Goal: Task Accomplishment & Management: Use online tool/utility

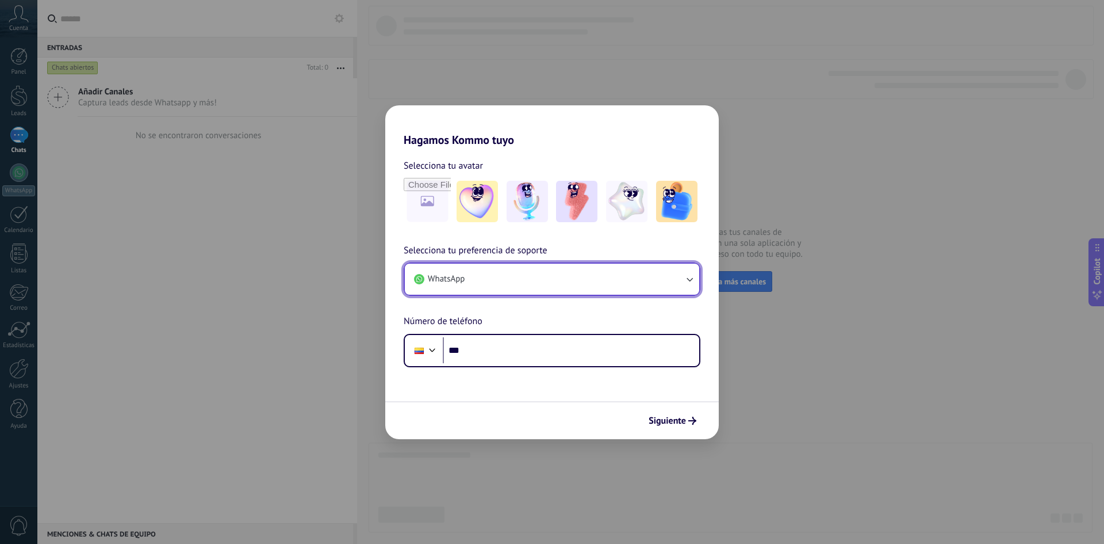
click at [652, 276] on button "WhatsApp" at bounding box center [552, 278] width 295 height 31
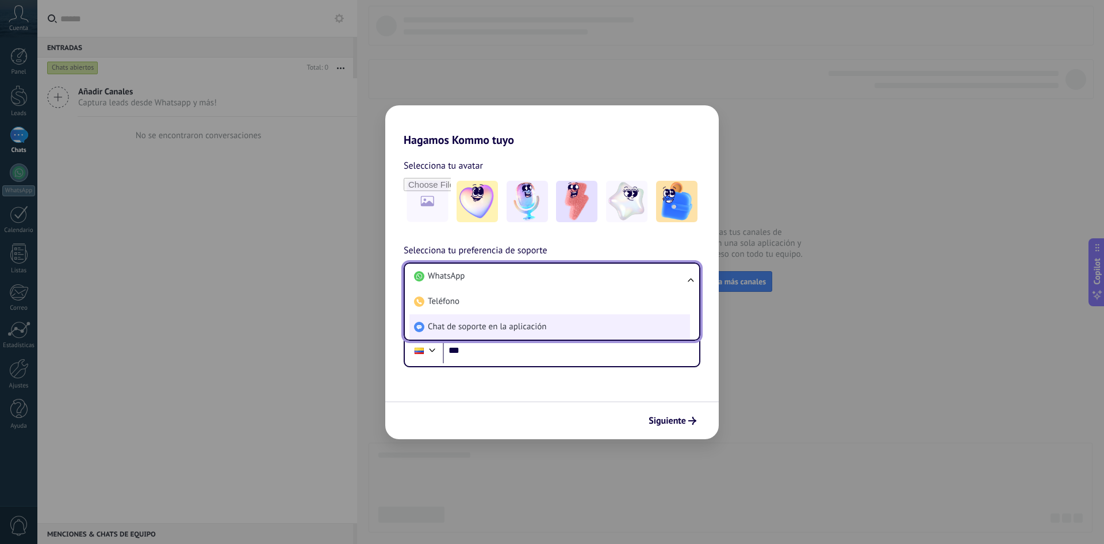
click at [453, 327] on span "Chat de soporte en la aplicación" at bounding box center [487, 327] width 119 height 12
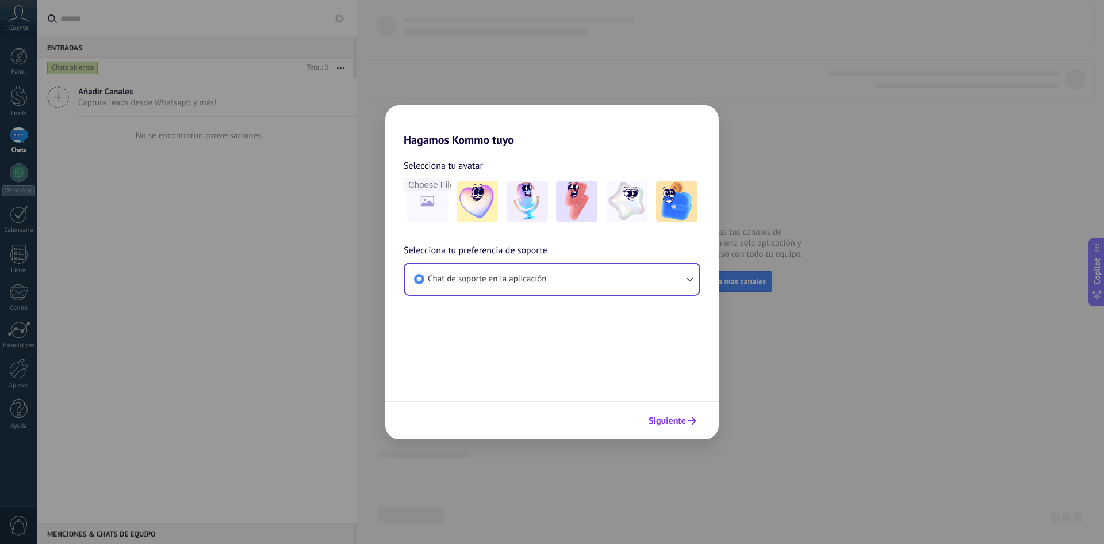
click at [685, 423] on span "Siguiente" at bounding box center [667, 420] width 37 height 8
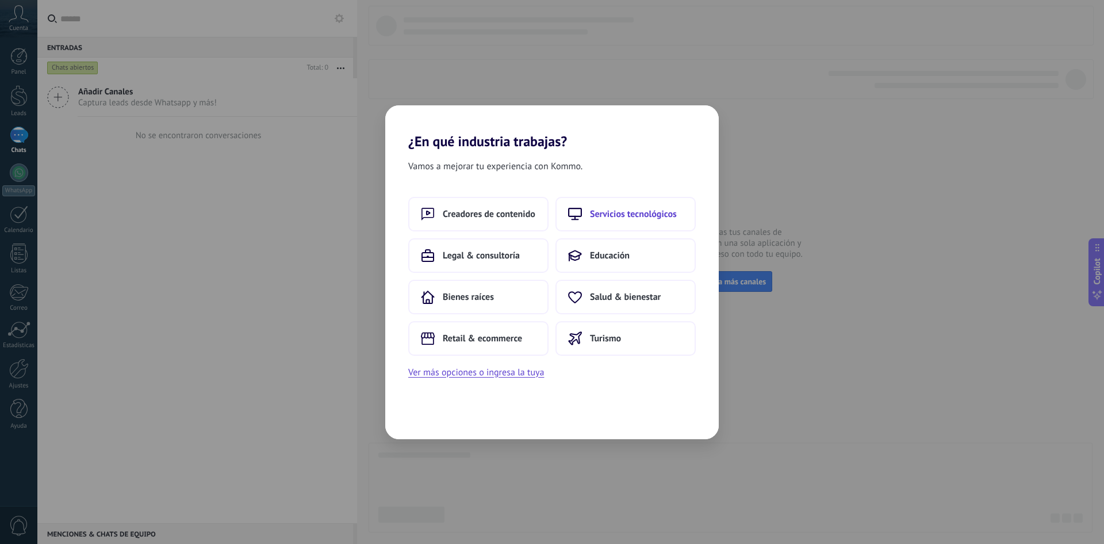
click at [599, 215] on span "Servicios tecnológicos" at bounding box center [633, 214] width 87 height 12
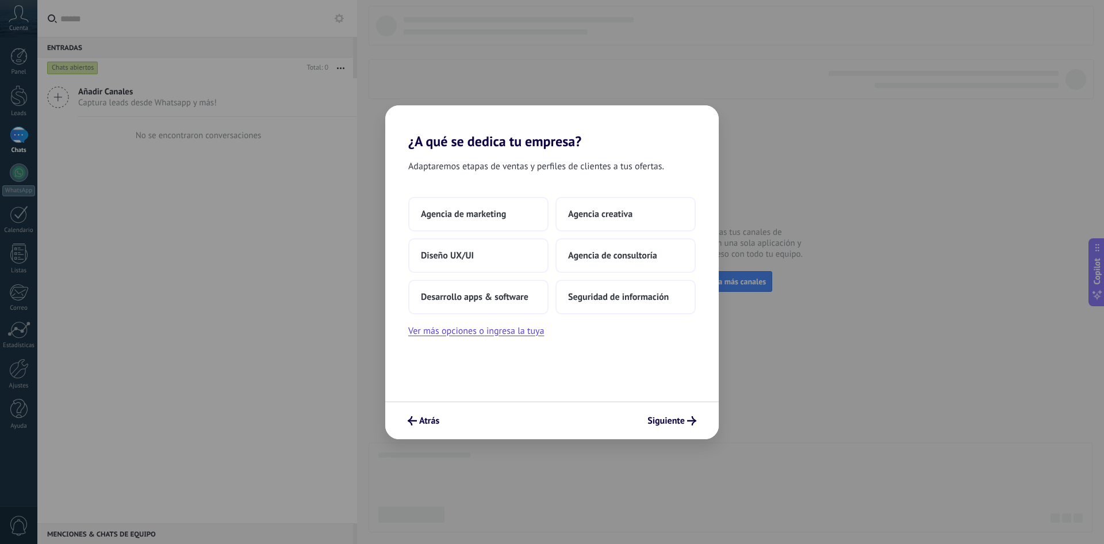
click at [599, 215] on span "Agencia creativa" at bounding box center [600, 214] width 64 height 12
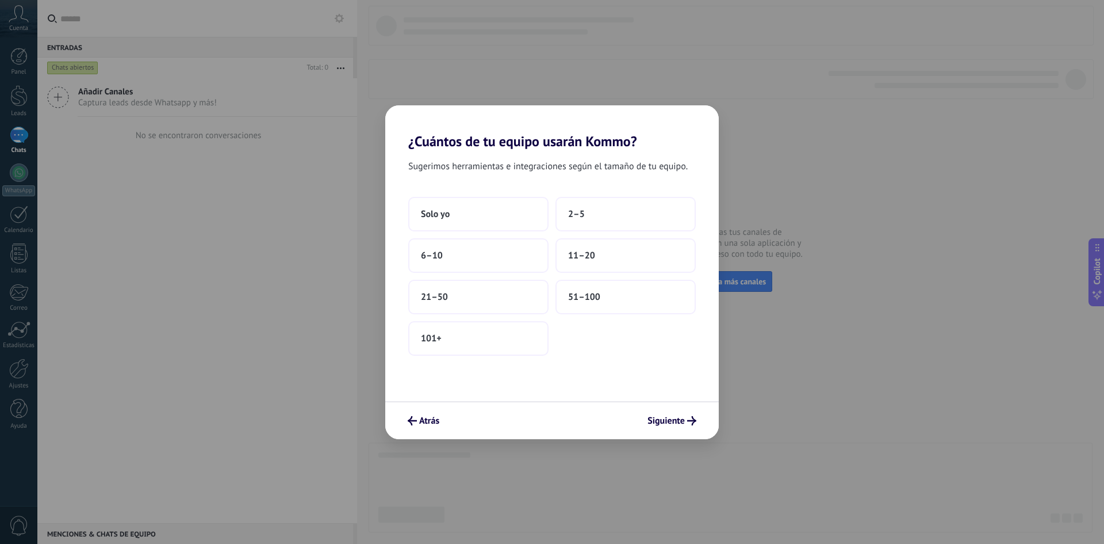
click at [599, 214] on button "2–5" at bounding box center [626, 214] width 140 height 35
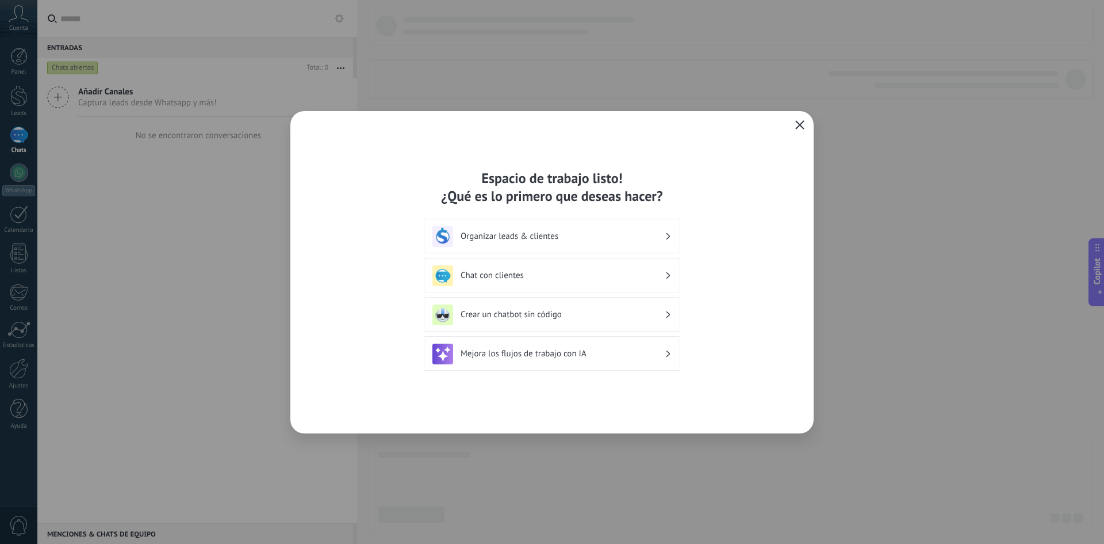
click at [800, 125] on use "button" at bounding box center [800, 124] width 9 height 9
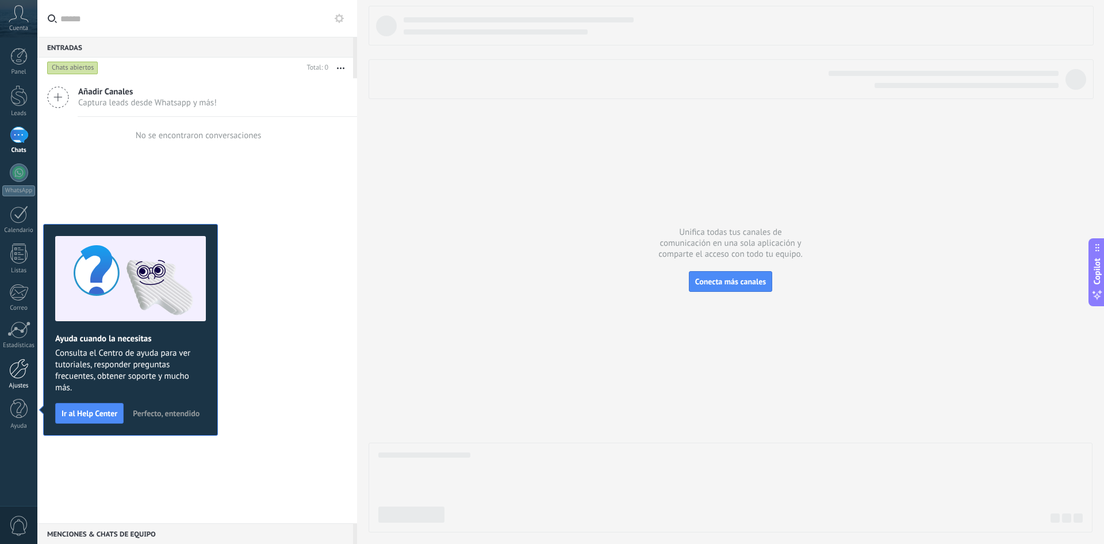
click at [14, 374] on div at bounding box center [19, 368] width 20 height 20
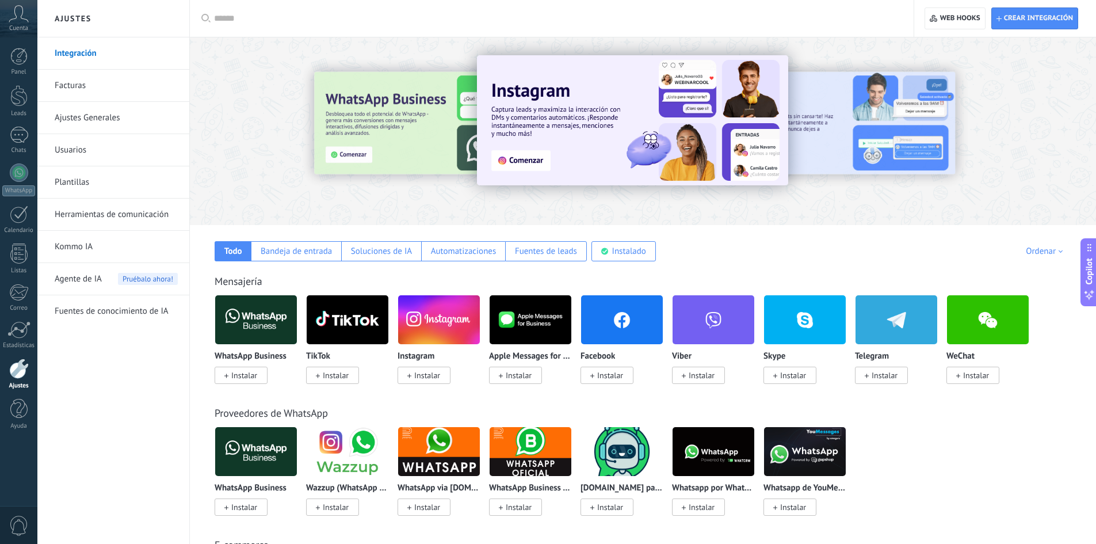
click at [228, 379] on span "Instalar" at bounding box center [241, 374] width 53 height 17
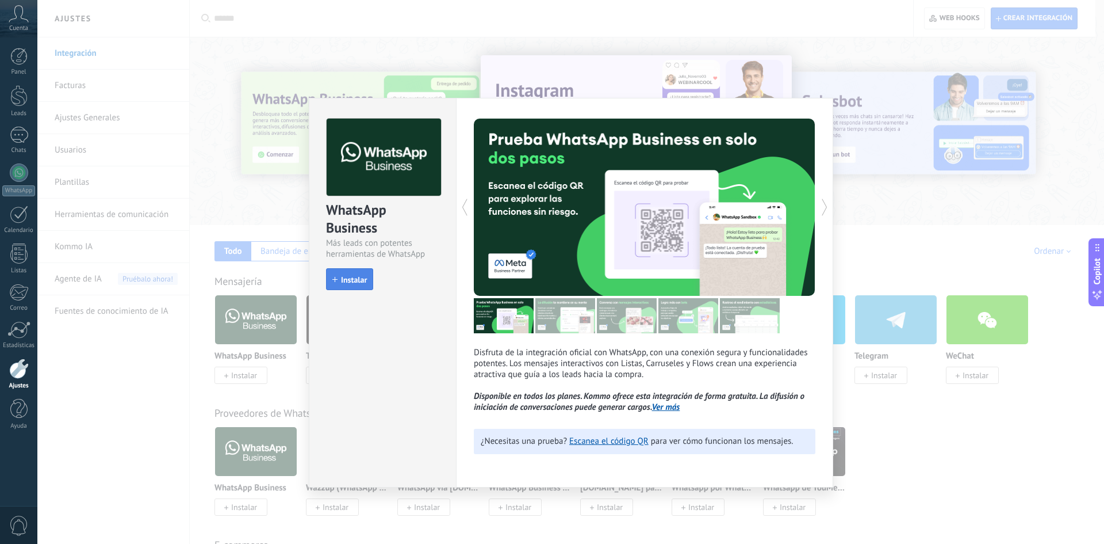
click at [361, 277] on span "Instalar" at bounding box center [354, 280] width 26 height 8
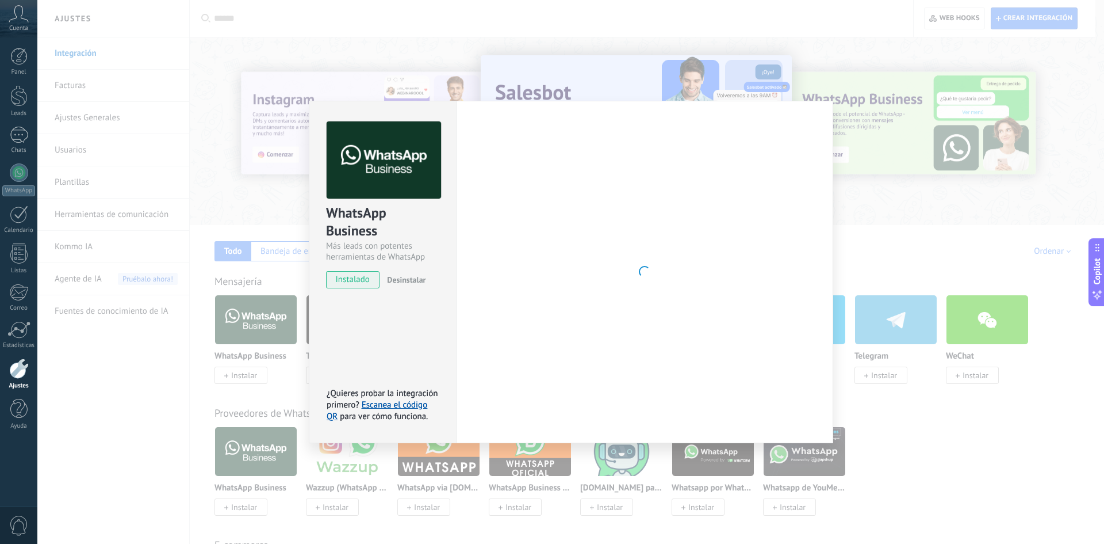
click at [885, 426] on div "WhatsApp Business Más leads con potentes herramientas de WhatsApp instalado Des…" at bounding box center [570, 272] width 1067 height 544
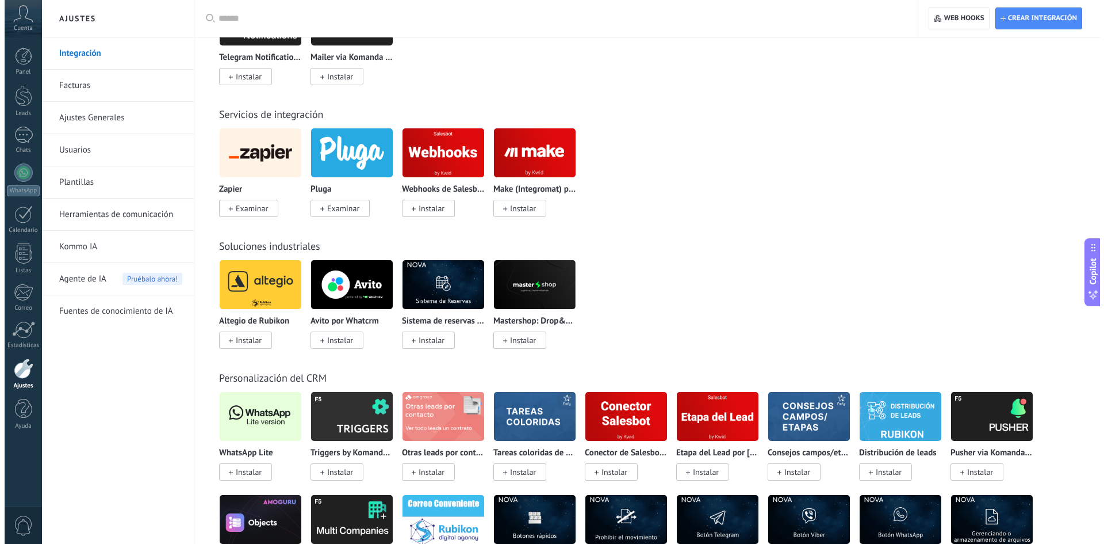
scroll to position [1783, 0]
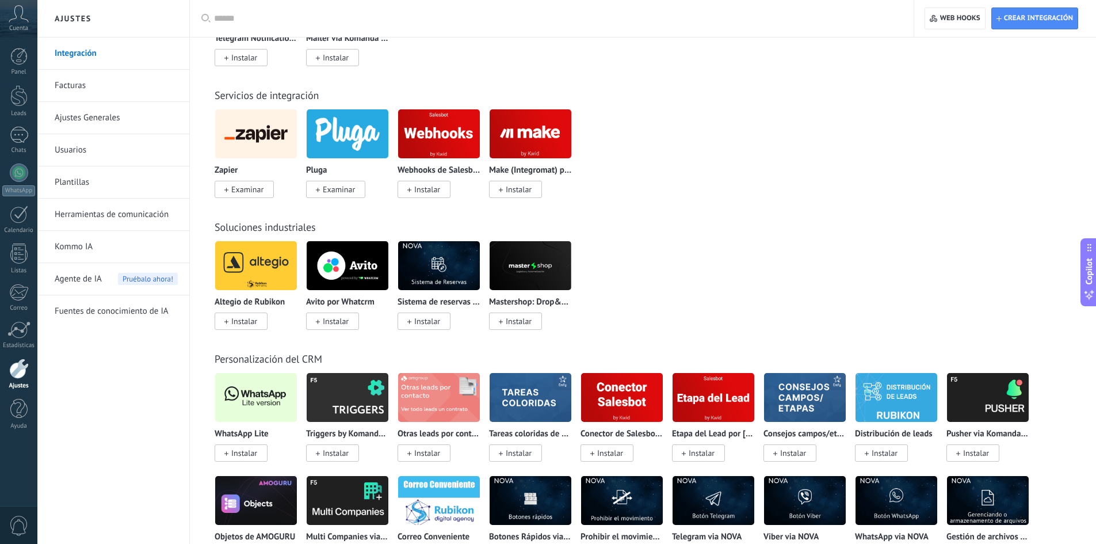
click at [254, 399] on img at bounding box center [256, 397] width 82 height 56
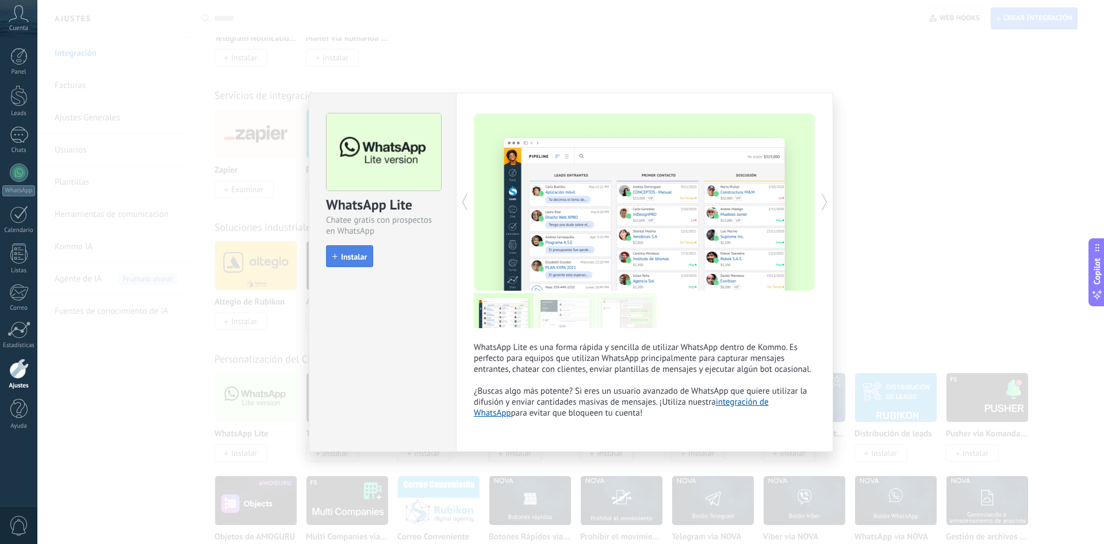
click at [354, 260] on span "Instalar" at bounding box center [354, 257] width 26 height 8
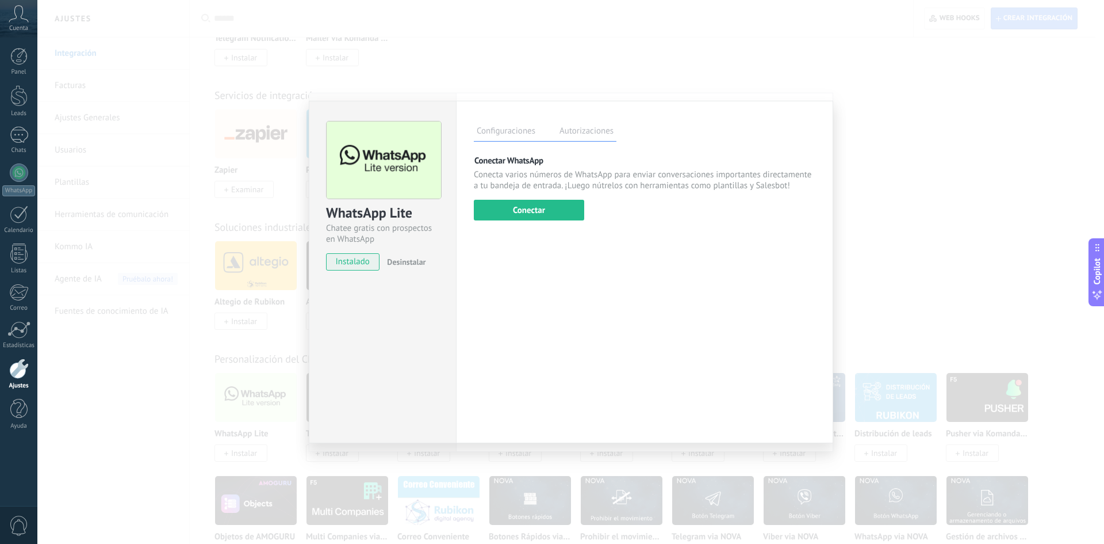
click at [537, 49] on div "WhatsApp Lite Chatee gratis con prospectos en WhatsApp instalado Desinstalar Co…" at bounding box center [570, 272] width 1067 height 544
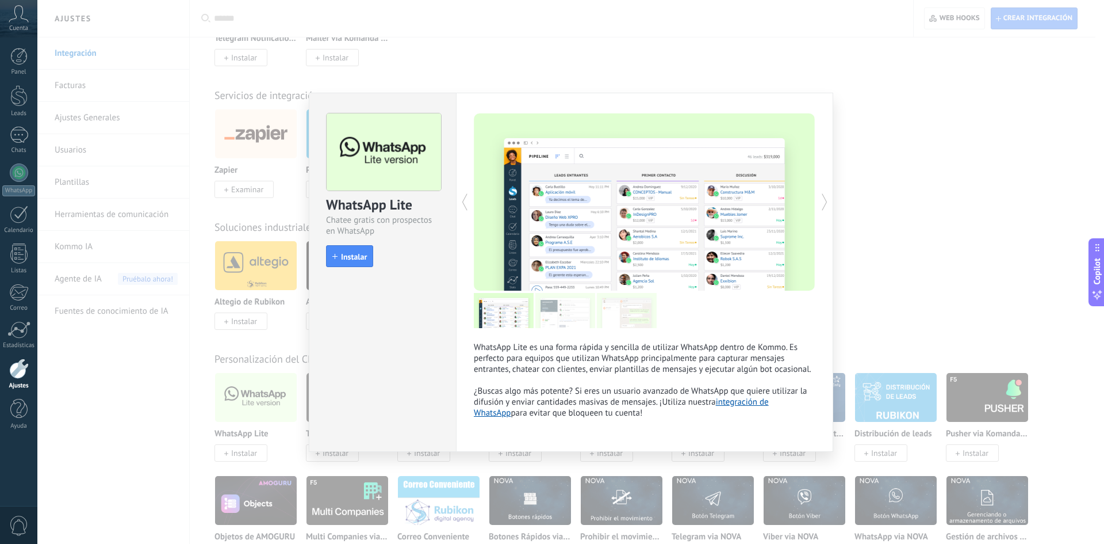
click at [20, 18] on icon at bounding box center [19, 13] width 20 height 17
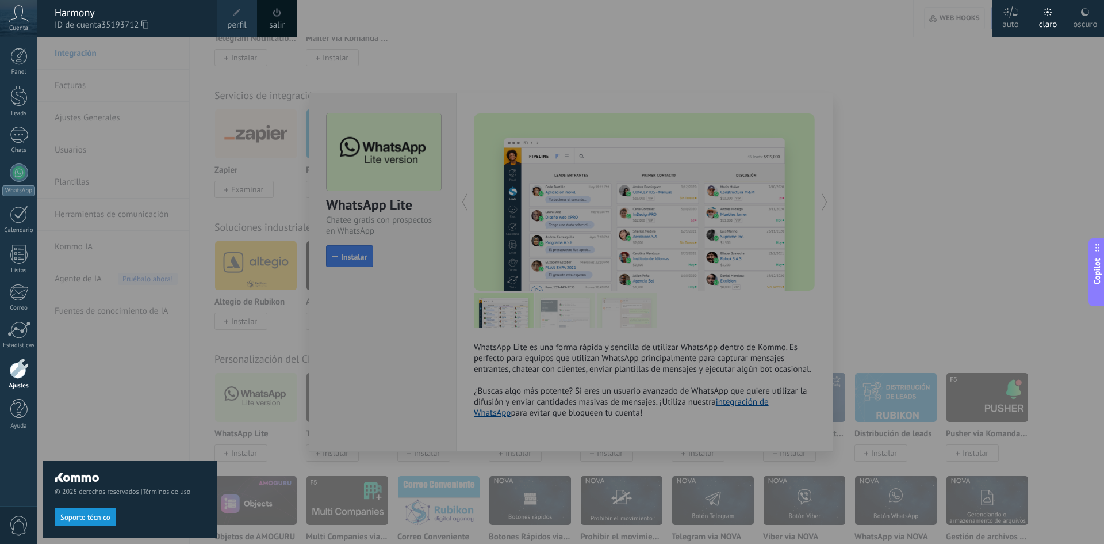
click at [446, 59] on div at bounding box center [589, 272] width 1104 height 544
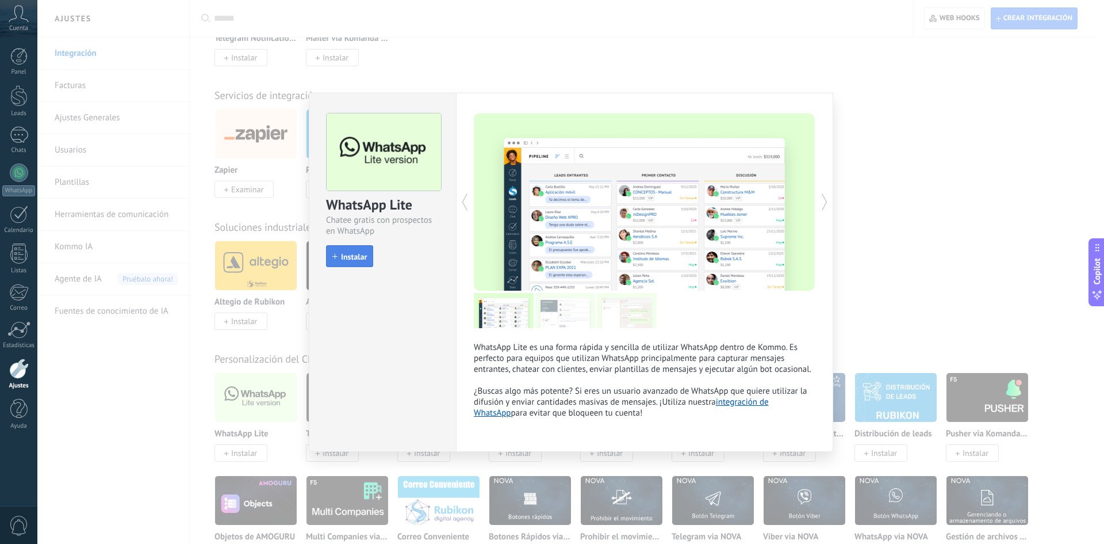
click at [353, 258] on span "Instalar" at bounding box center [354, 257] width 26 height 8
